Goal: Transaction & Acquisition: Purchase product/service

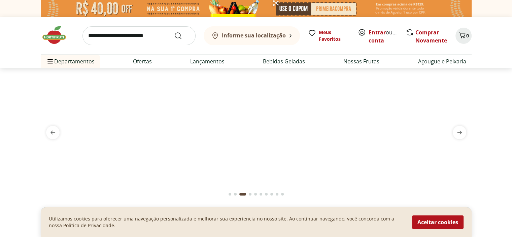
click at [381, 32] on link "Entrar" at bounding box center [377, 32] width 17 height 7
click at [281, 38] on b "Informe sua localização" at bounding box center [254, 35] width 64 height 7
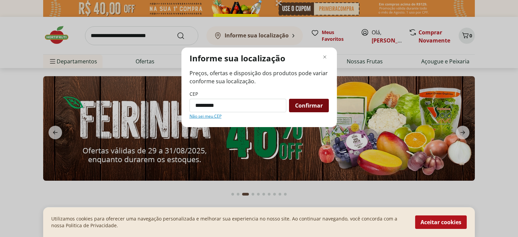
type input "*********"
click at [310, 103] on span "Confirmar" at bounding box center [309, 105] width 28 height 5
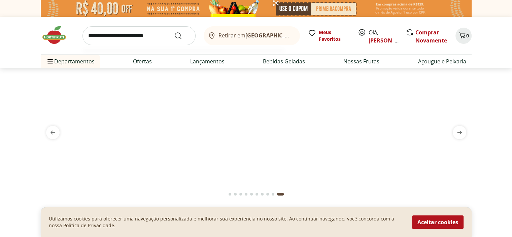
click at [119, 36] on input "search" at bounding box center [139, 35] width 113 height 19
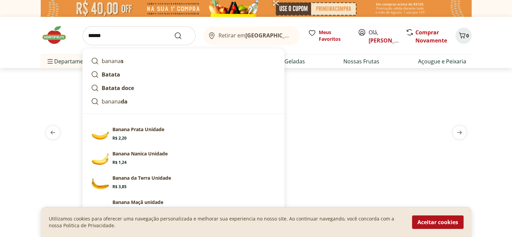
type input "******"
click at [174, 32] on button "Submit Search" at bounding box center [182, 36] width 16 height 8
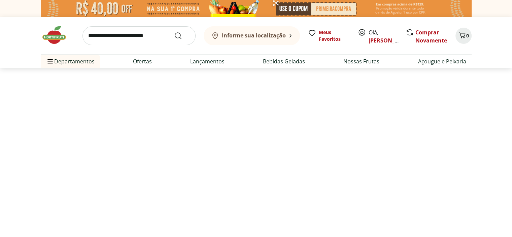
select select "**********"
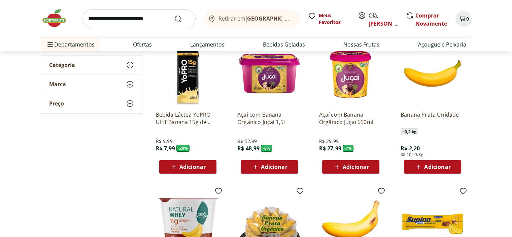
scroll to position [202, 0]
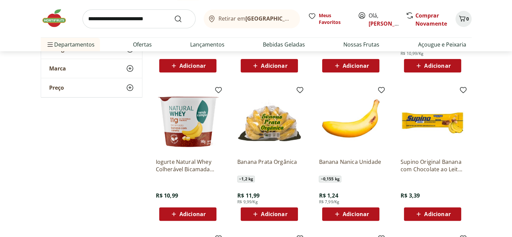
click at [350, 216] on span "Adicionar" at bounding box center [356, 213] width 26 height 5
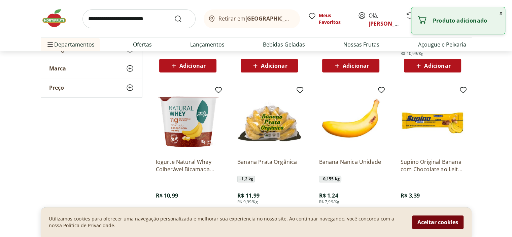
click at [455, 221] on button "Aceitar cookies" at bounding box center [438, 221] width 52 height 13
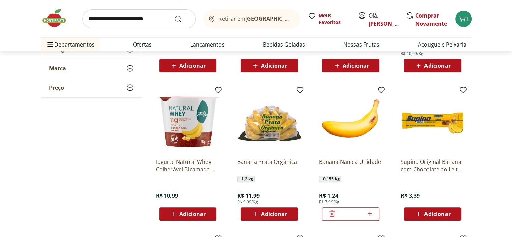
click at [371, 214] on icon at bounding box center [370, 214] width 8 height 8
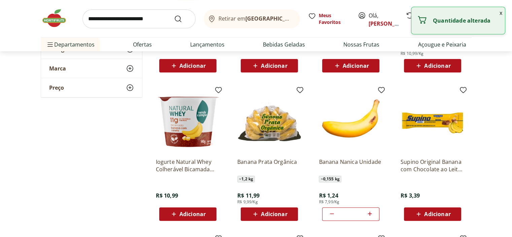
click at [371, 214] on icon at bounding box center [370, 214] width 8 height 8
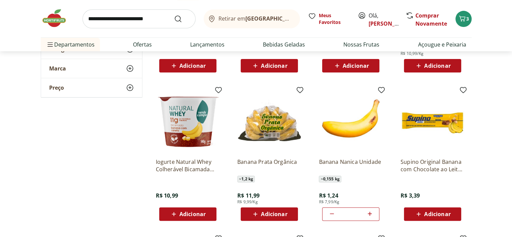
click at [369, 211] on icon at bounding box center [370, 214] width 8 height 8
type input "*"
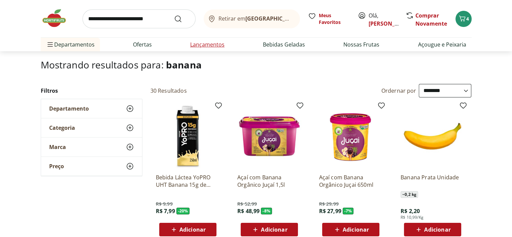
scroll to position [0, 0]
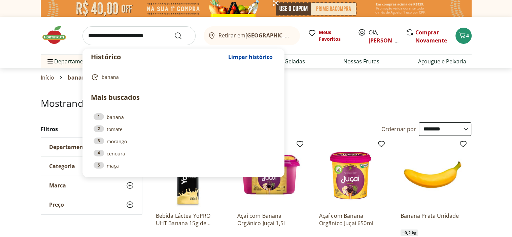
click at [136, 35] on input "search" at bounding box center [139, 35] width 113 height 19
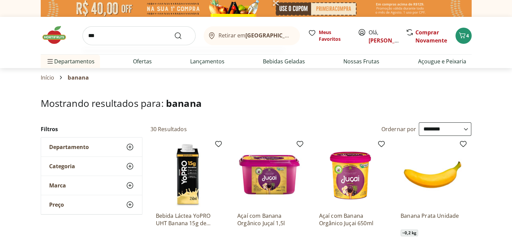
type input "***"
click at [174, 32] on button "Submit Search" at bounding box center [182, 36] width 16 height 8
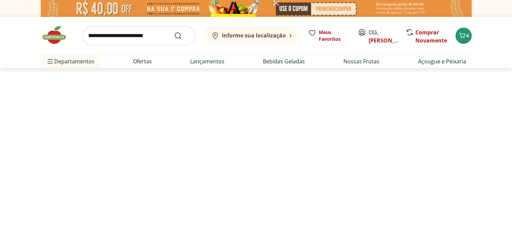
select select "**********"
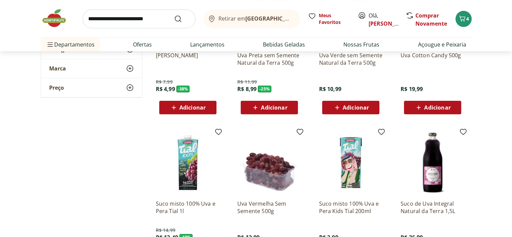
scroll to position [101, 0]
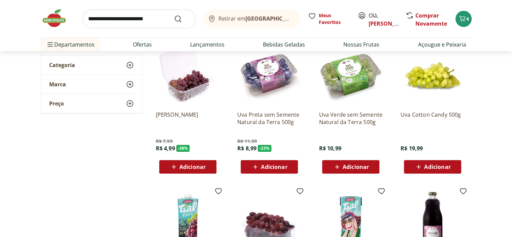
click at [349, 170] on span "Adicionar" at bounding box center [351, 167] width 36 height 8
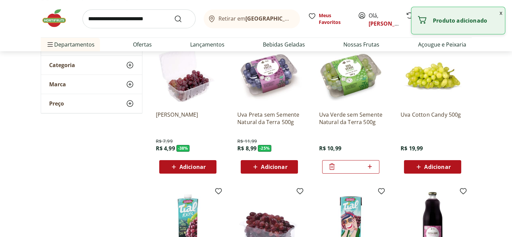
click at [144, 18] on input "search" at bounding box center [139, 18] width 113 height 19
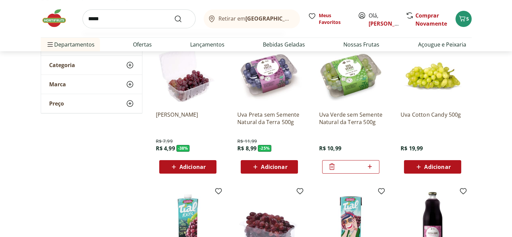
type input "*****"
click at [174, 15] on button "Submit Search" at bounding box center [182, 19] width 16 height 8
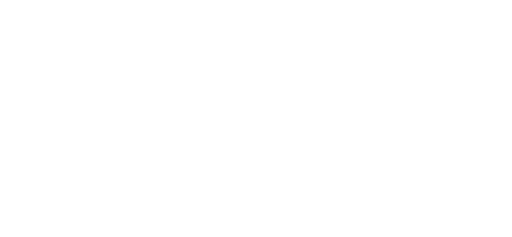
select select "**********"
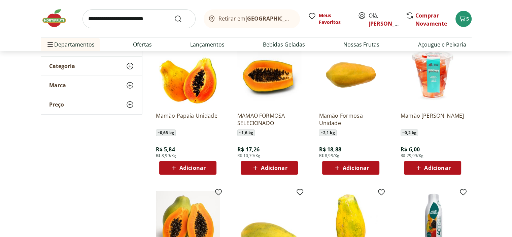
scroll to position [135, 0]
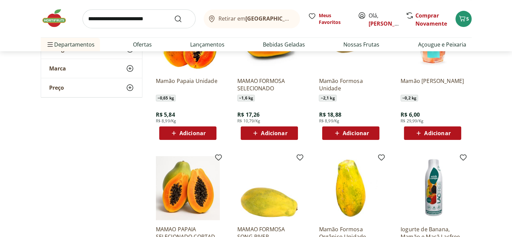
click at [179, 132] on span "Adicionar" at bounding box center [188, 133] width 36 height 8
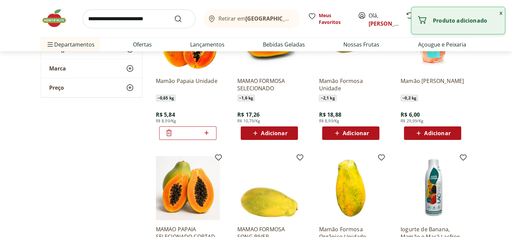
click at [207, 130] on icon at bounding box center [206, 133] width 8 height 8
click at [169, 134] on icon at bounding box center [169, 133] width 8 height 8
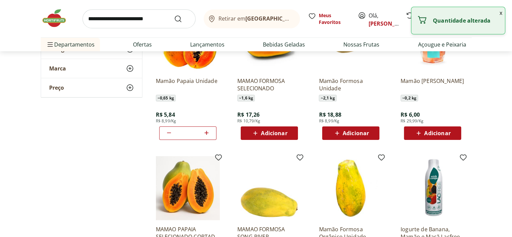
type input "*"
click at [137, 25] on input "search" at bounding box center [139, 18] width 113 height 19
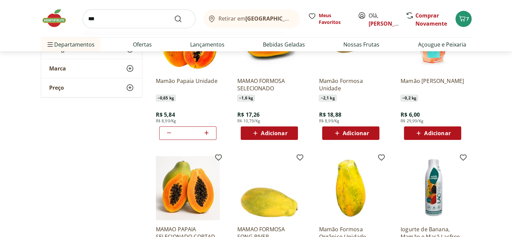
type input "***"
click at [174, 15] on button "Submit Search" at bounding box center [182, 19] width 16 height 8
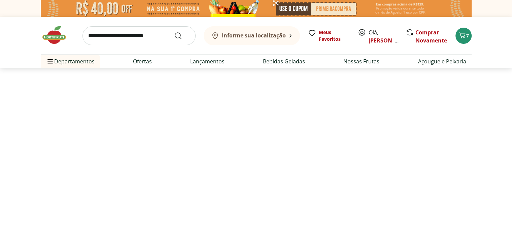
select select "**********"
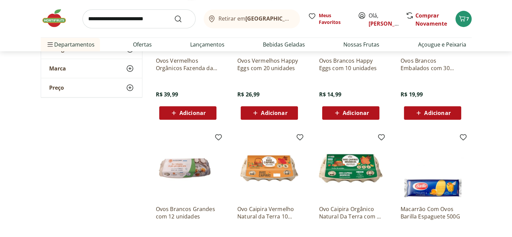
scroll to position [236, 0]
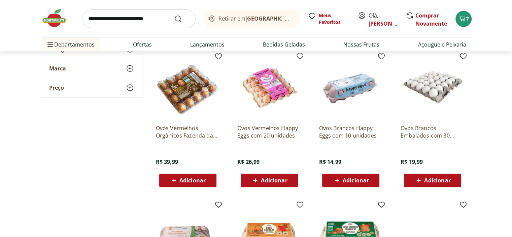
click at [268, 178] on span "Adicionar" at bounding box center [274, 180] width 26 height 5
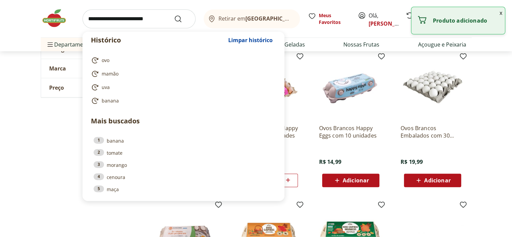
click at [150, 21] on input "search" at bounding box center [139, 18] width 113 height 19
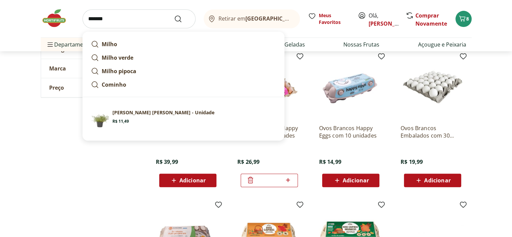
type input "*******"
click at [174, 15] on button "Submit Search" at bounding box center [182, 19] width 16 height 8
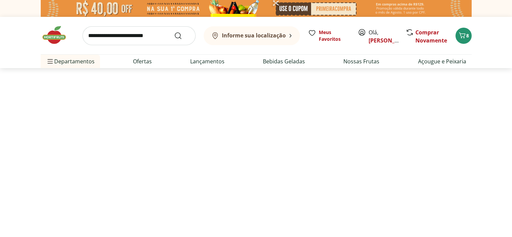
select select "**********"
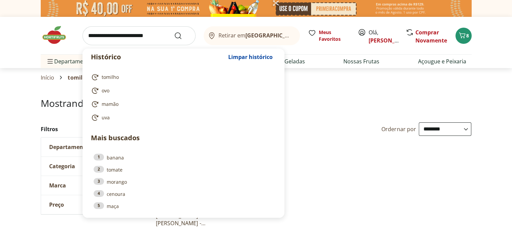
click at [143, 37] on input "search" at bounding box center [139, 35] width 113 height 19
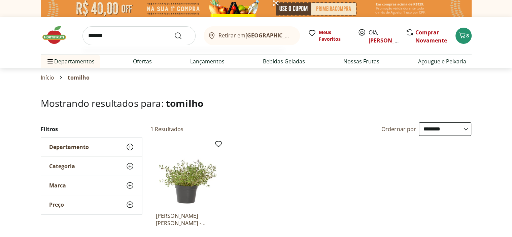
type input "*******"
click at [174, 32] on button "Submit Search" at bounding box center [182, 36] width 16 height 8
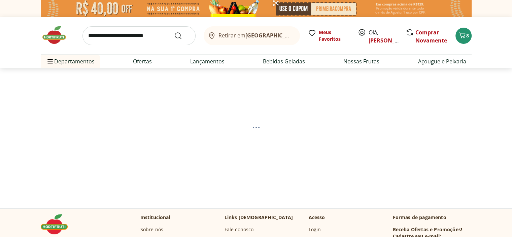
select select "**********"
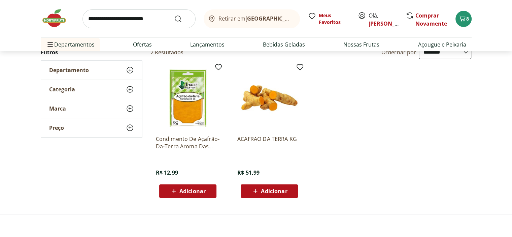
scroll to position [101, 0]
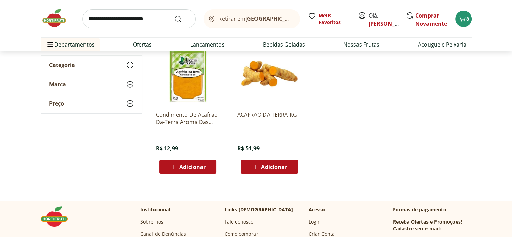
click at [130, 21] on input "search" at bounding box center [139, 18] width 113 height 19
type input "****"
click at [174, 15] on button "Submit Search" at bounding box center [182, 19] width 16 height 8
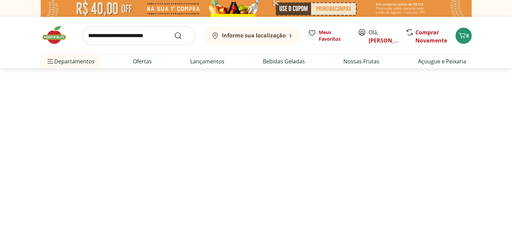
select select "**********"
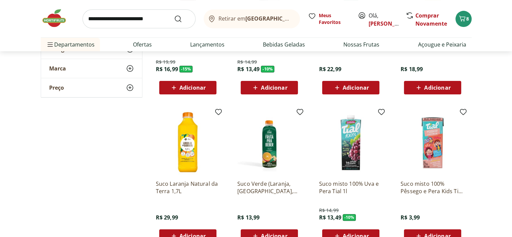
scroll to position [168, 0]
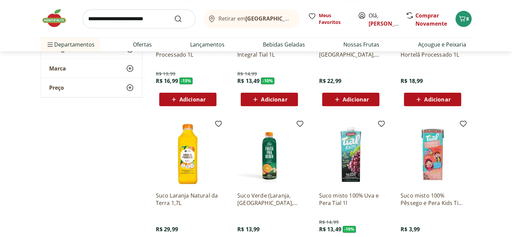
click at [430, 103] on div "Adicionar" at bounding box center [433, 99] width 46 height 12
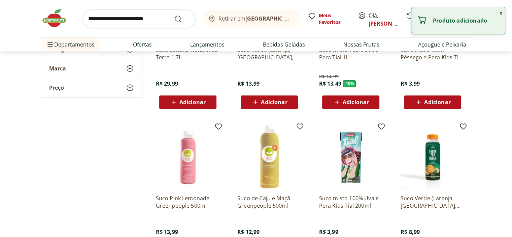
scroll to position [371, 0]
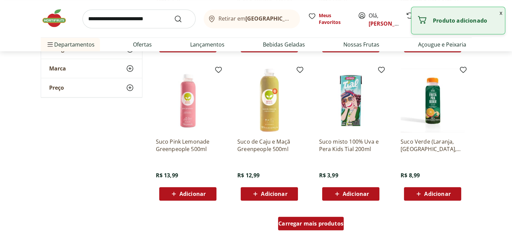
click at [327, 225] on span "Carregar mais produtos" at bounding box center [311, 223] width 65 height 5
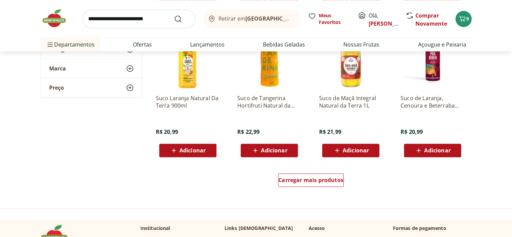
scroll to position [809, 0]
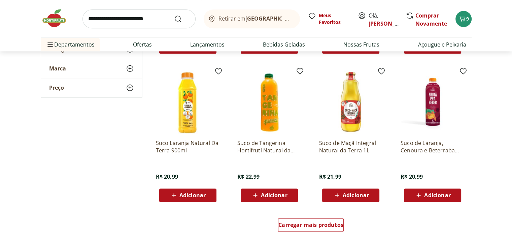
click at [438, 194] on span "Adicionar" at bounding box center [438, 194] width 26 height 5
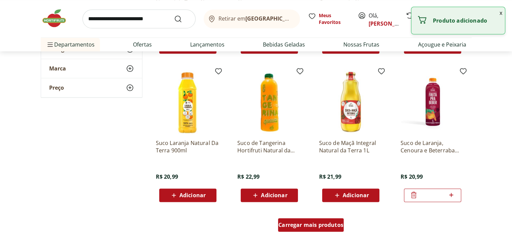
click at [321, 225] on span "Carregar mais produtos" at bounding box center [311, 224] width 65 height 5
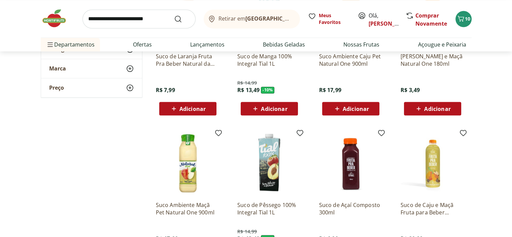
scroll to position [1247, 0]
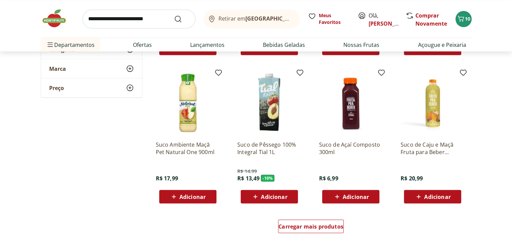
click at [430, 195] on span "Adicionar" at bounding box center [438, 196] width 26 height 5
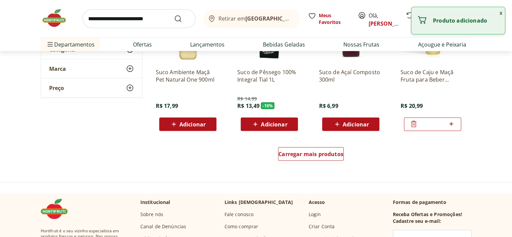
scroll to position [1348, 0]
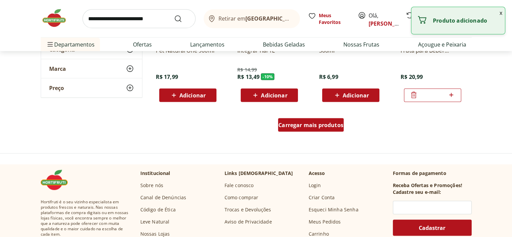
click at [320, 127] on span "Carregar mais produtos" at bounding box center [311, 124] width 65 height 5
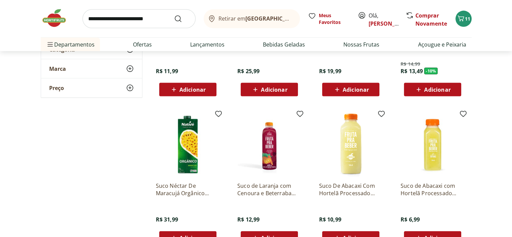
scroll to position [1516, 0]
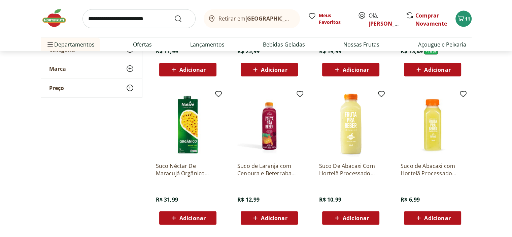
click at [348, 219] on span "Adicionar" at bounding box center [356, 217] width 26 height 5
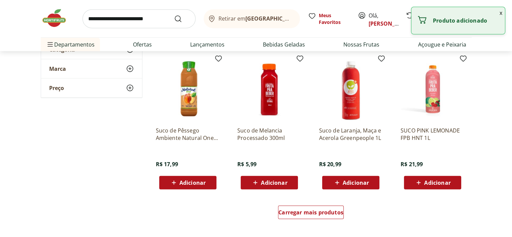
scroll to position [1718, 0]
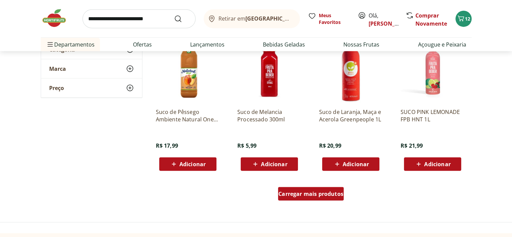
click at [310, 198] on div "Carregar mais produtos" at bounding box center [311, 193] width 66 height 13
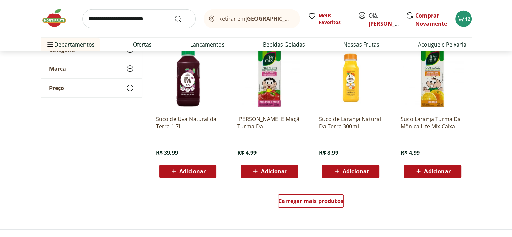
scroll to position [2089, 0]
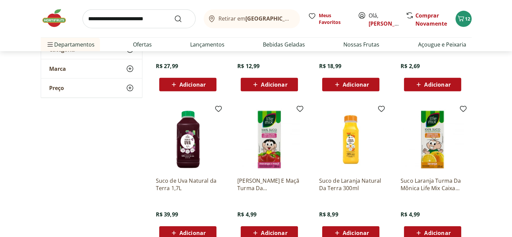
click at [138, 20] on input "search" at bounding box center [139, 18] width 113 height 19
type input "*******"
click at [174, 15] on button "Submit Search" at bounding box center [182, 19] width 16 height 8
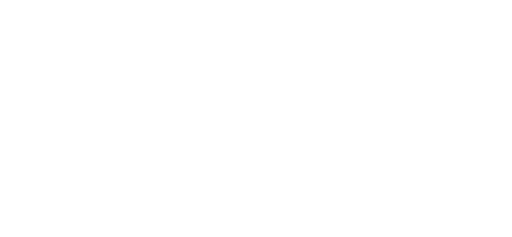
select select "**********"
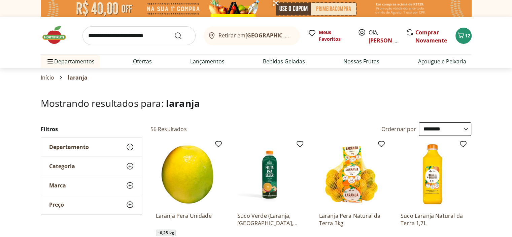
scroll to position [135, 0]
select select "**********"
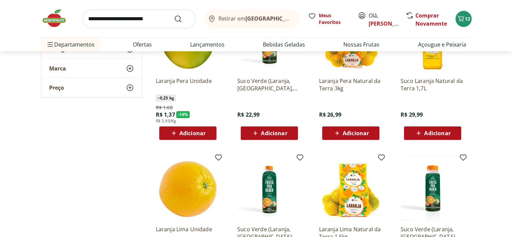
scroll to position [202, 0]
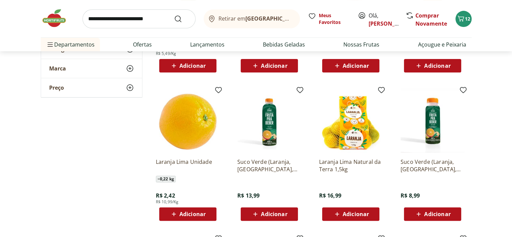
click at [349, 213] on span "Adicionar" at bounding box center [356, 213] width 26 height 5
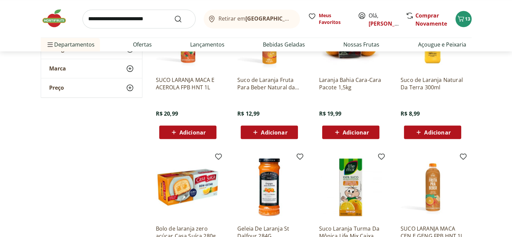
scroll to position [1112, 0]
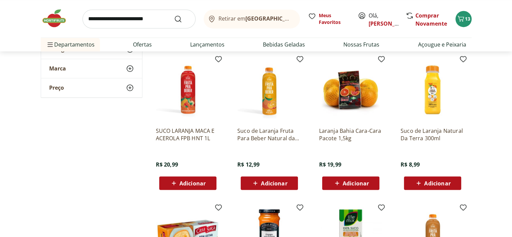
click at [189, 182] on span "Adicionar" at bounding box center [193, 182] width 26 height 5
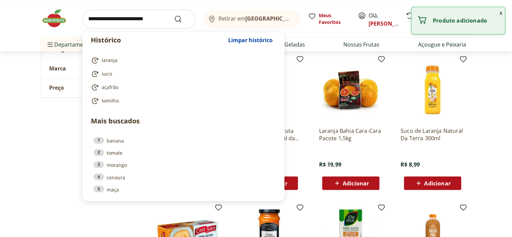
click at [131, 21] on input "search" at bounding box center [139, 18] width 113 height 19
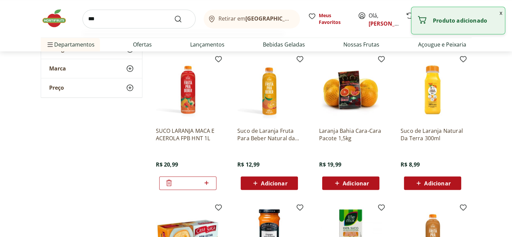
type input "***"
click at [174, 15] on button "Submit Search" at bounding box center [182, 19] width 16 height 8
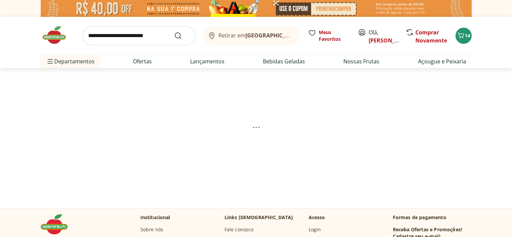
select select "**********"
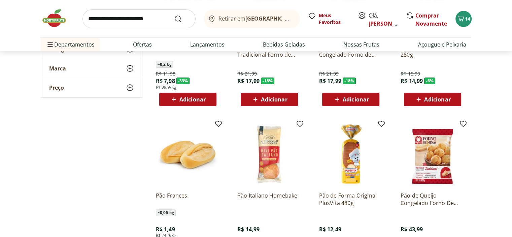
scroll to position [303, 0]
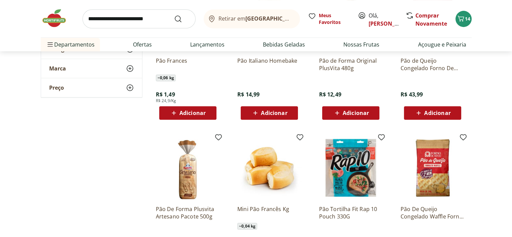
click at [199, 116] on span "Adicionar" at bounding box center [193, 112] width 26 height 5
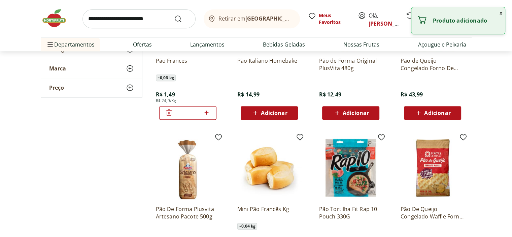
click at [208, 114] on icon at bounding box center [206, 112] width 8 height 8
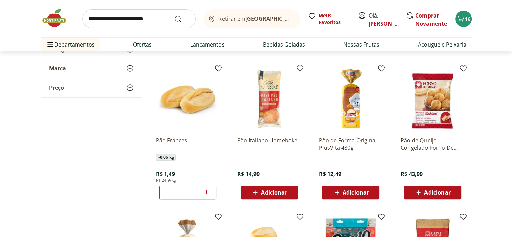
scroll to position [236, 0]
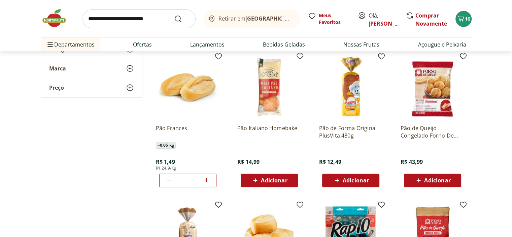
click at [206, 181] on icon at bounding box center [207, 180] width 4 height 4
type input "*"
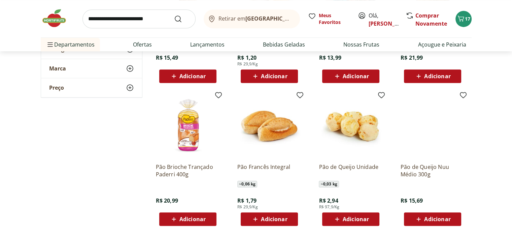
scroll to position [539, 0]
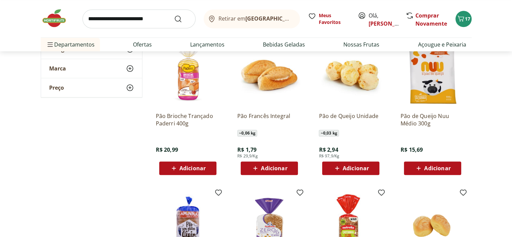
click at [360, 172] on span "Adicionar" at bounding box center [351, 168] width 36 height 8
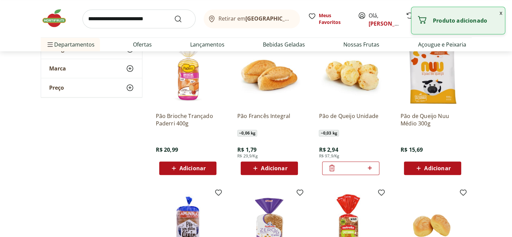
click at [370, 168] on icon at bounding box center [370, 168] width 4 height 4
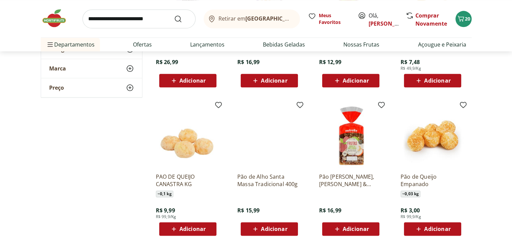
scroll to position [606, 0]
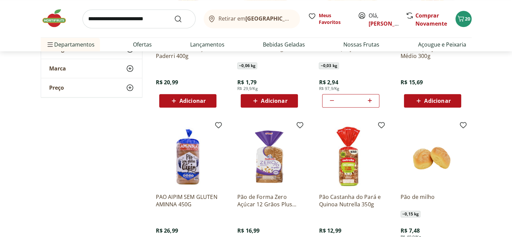
click at [369, 98] on icon at bounding box center [370, 100] width 8 height 8
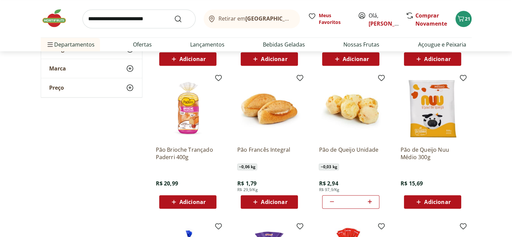
scroll to position [573, 0]
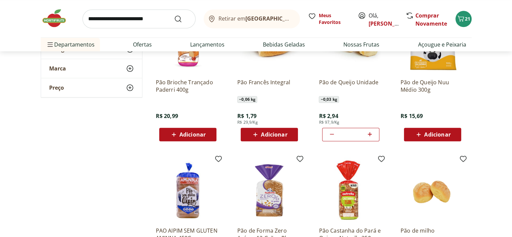
click at [329, 136] on icon at bounding box center [332, 134] width 8 height 8
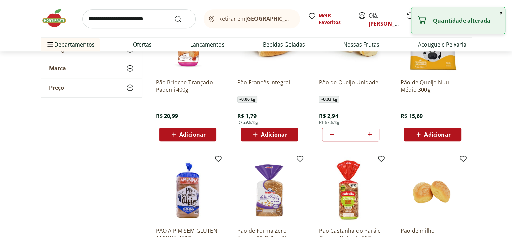
click at [329, 136] on icon at bounding box center [332, 134] width 8 height 8
type input "*"
click at [329, 136] on icon at bounding box center [332, 134] width 8 height 8
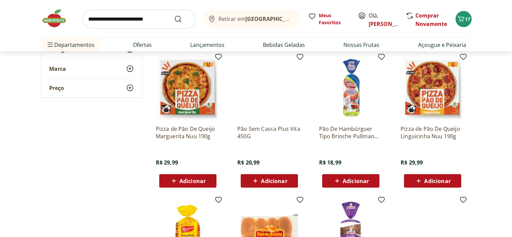
scroll to position [1314, 0]
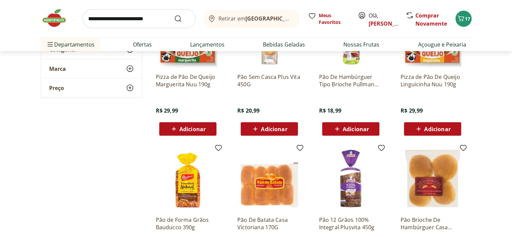
click at [447, 129] on span "Adicionar" at bounding box center [438, 128] width 26 height 5
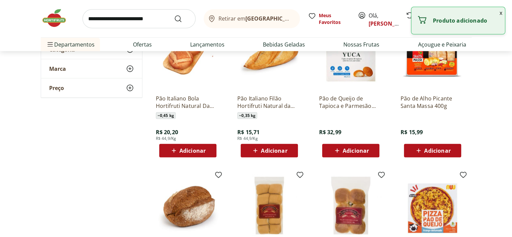
scroll to position [1718, 0]
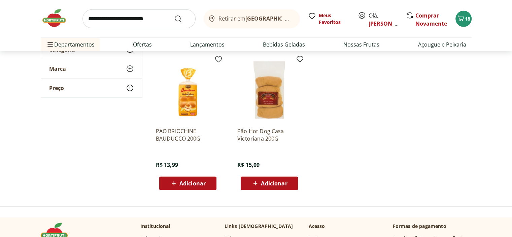
scroll to position [1786, 0]
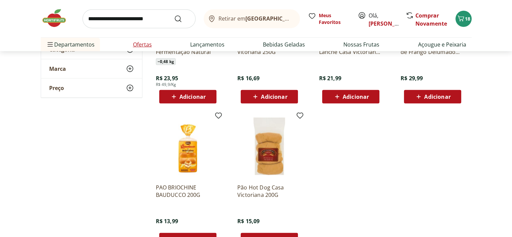
click at [140, 42] on link "Ofertas" at bounding box center [142, 44] width 19 height 8
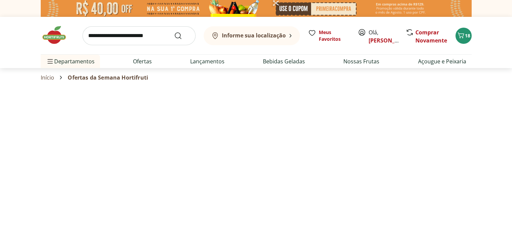
select select "**********"
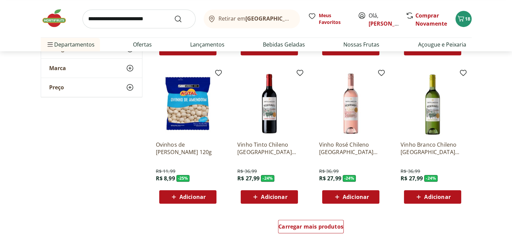
scroll to position [371, 0]
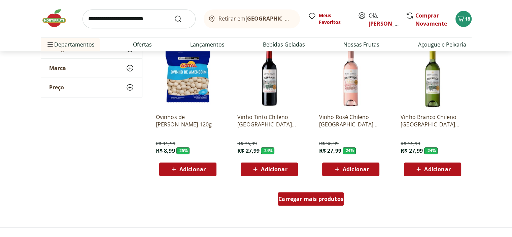
click at [293, 198] on span "Carregar mais produtos" at bounding box center [311, 198] width 65 height 5
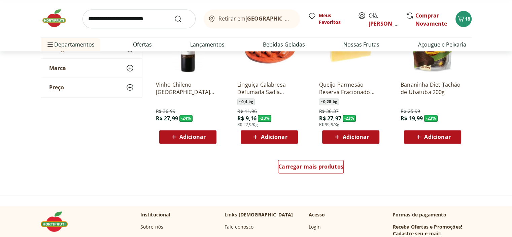
scroll to position [943, 0]
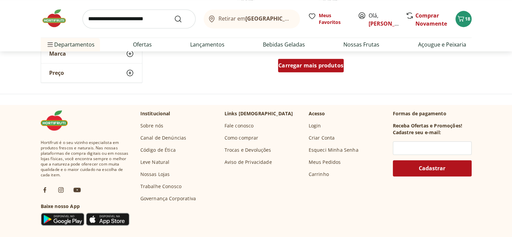
click at [297, 67] on span "Carregar mais produtos" at bounding box center [311, 65] width 65 height 5
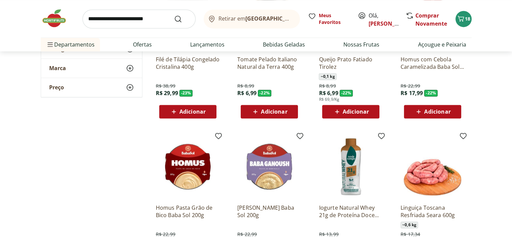
scroll to position [1011, 0]
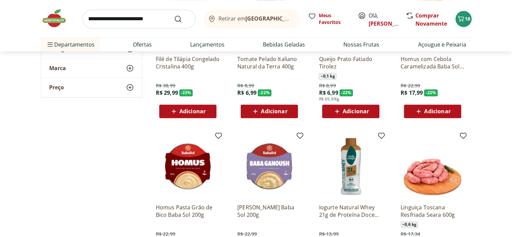
click at [446, 107] on span "Adicionar" at bounding box center [433, 111] width 36 height 8
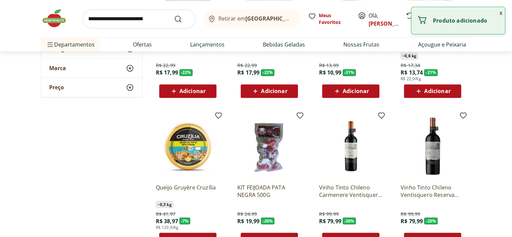
scroll to position [1280, 0]
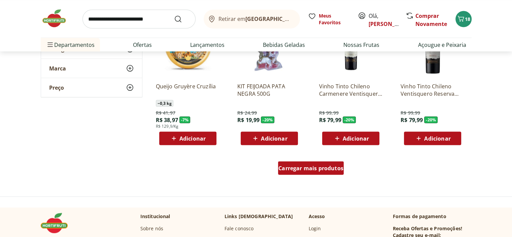
click at [300, 163] on div "Carregar mais produtos" at bounding box center [311, 167] width 66 height 13
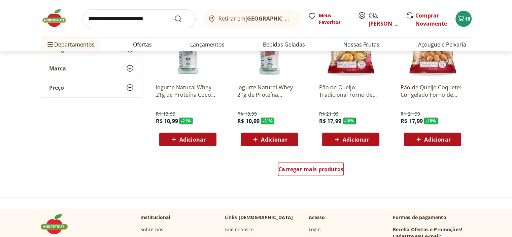
scroll to position [1786, 0]
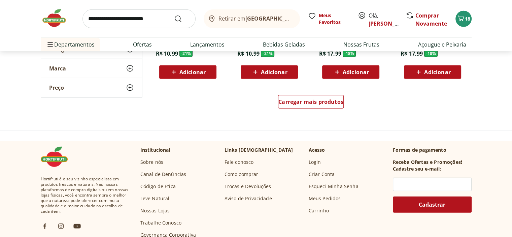
click at [278, 102] on div "Carregar mais produtos" at bounding box center [311, 103] width 327 height 32
click at [295, 102] on span "Carregar mais produtos" at bounding box center [311, 101] width 65 height 5
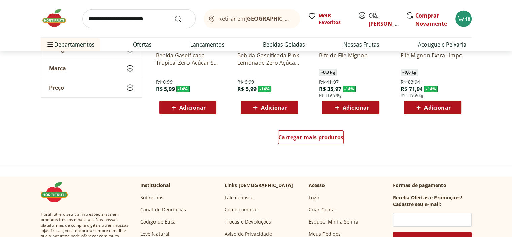
scroll to position [2190, 0]
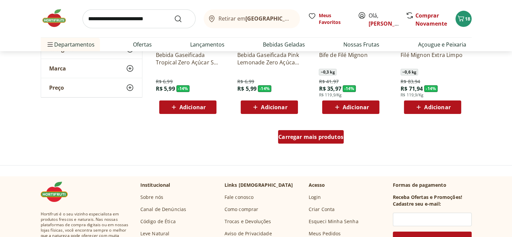
click at [319, 139] on span "Carregar mais produtos" at bounding box center [311, 136] width 65 height 5
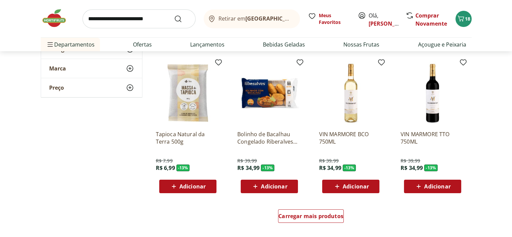
scroll to position [2561, 0]
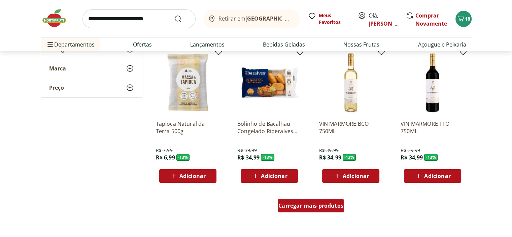
click at [300, 201] on div "Carregar mais produtos" at bounding box center [311, 205] width 66 height 13
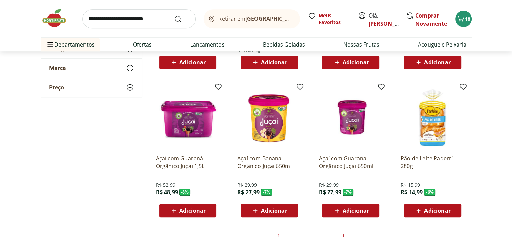
scroll to position [2999, 0]
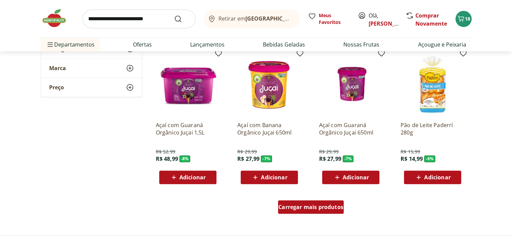
click at [335, 205] on span "Carregar mais produtos" at bounding box center [311, 206] width 65 height 5
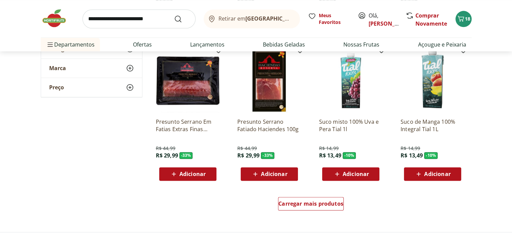
scroll to position [3470, 0]
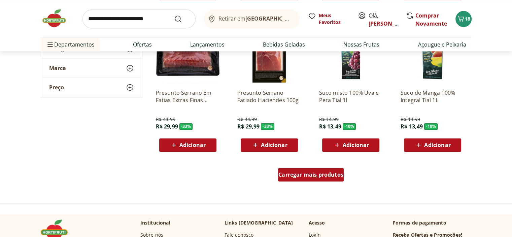
click at [305, 179] on div "Carregar mais produtos" at bounding box center [311, 174] width 66 height 13
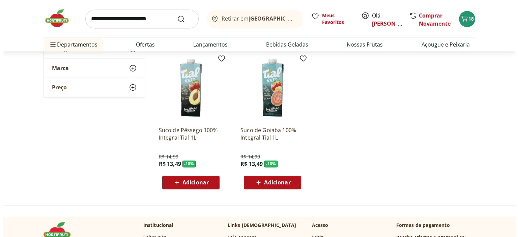
scroll to position [3470, 0]
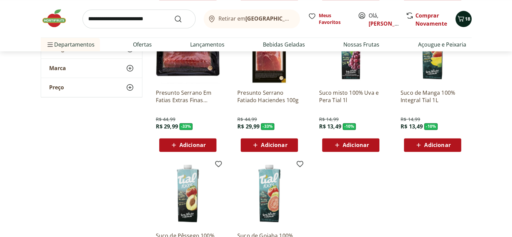
click at [465, 19] on span "18" at bounding box center [467, 18] width 5 height 6
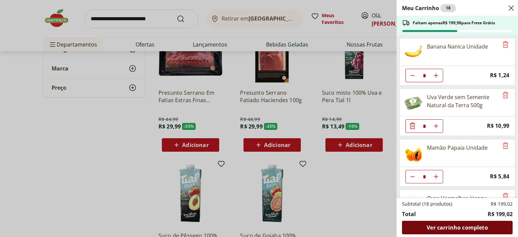
click at [469, 227] on span "Ver carrinho completo" at bounding box center [456, 227] width 61 height 5
